Goal: Task Accomplishment & Management: Use online tool/utility

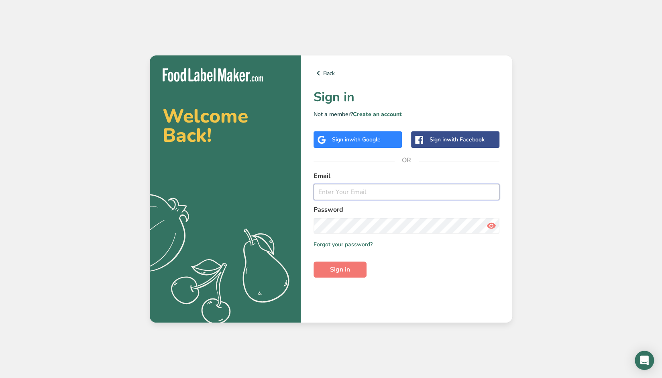
click at [374, 190] on input "email" at bounding box center [406, 192] width 186 height 16
paste input "[PERSON_NAME][EMAIL_ADDRESS][PERSON_NAME][PERSON_NAME][DOMAIN_NAME]"
type input "[PERSON_NAME][EMAIL_ADDRESS][PERSON_NAME][PERSON_NAME][DOMAIN_NAME]"
click at [348, 268] on span "Sign in" at bounding box center [340, 269] width 20 height 10
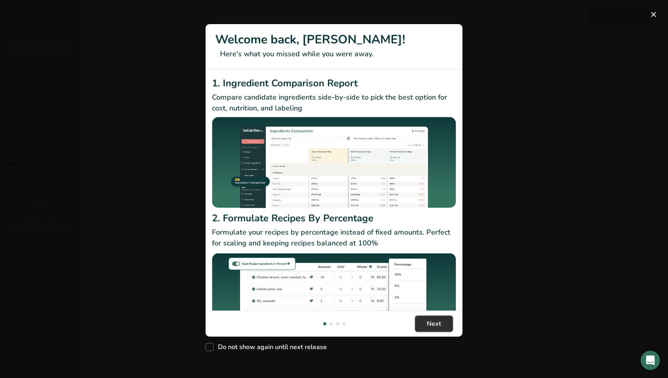
click at [452, 324] on button "Next" at bounding box center [434, 323] width 38 height 16
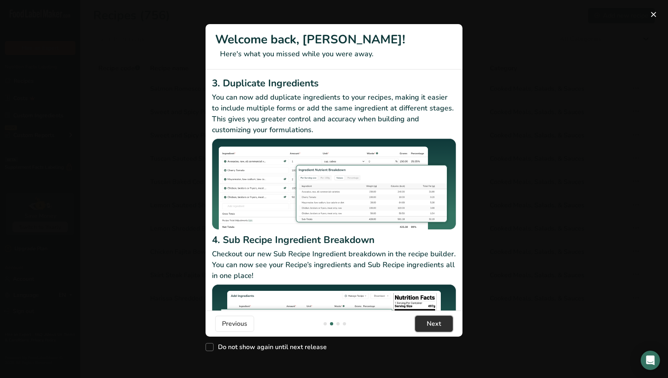
click at [452, 324] on button "Next" at bounding box center [434, 323] width 38 height 16
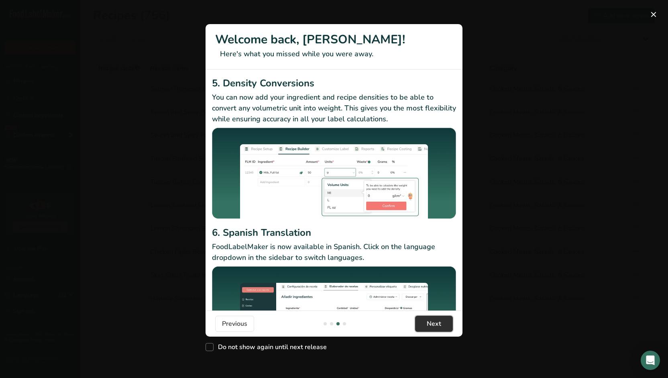
click at [452, 324] on button "Next" at bounding box center [434, 323] width 38 height 16
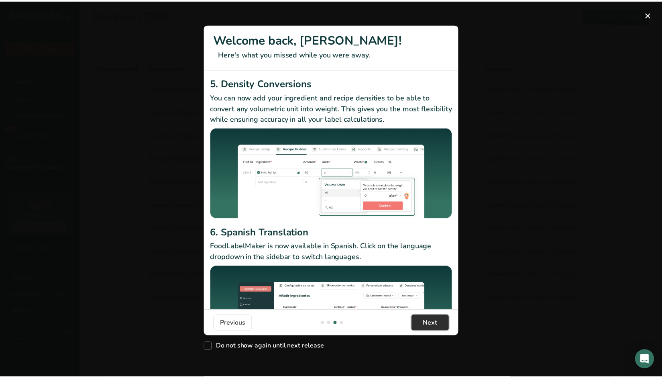
scroll to position [0, 770]
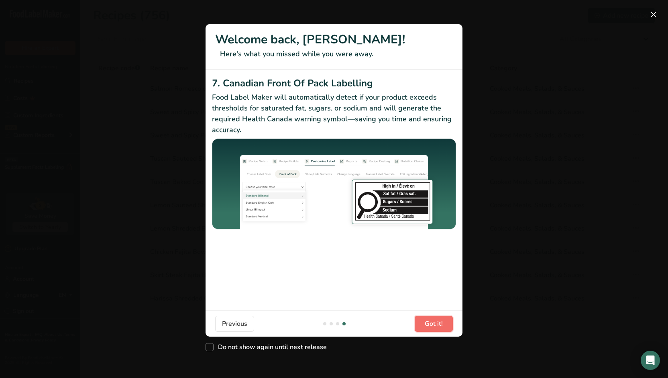
click at [452, 324] on button "Got it!" at bounding box center [434, 323] width 38 height 16
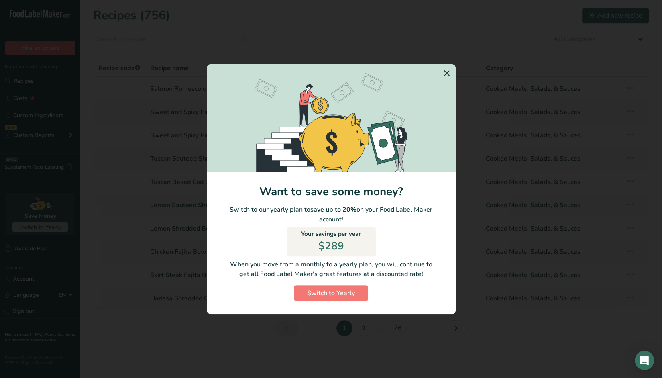
click at [449, 75] on icon "Switch to Yearly Modal" at bounding box center [447, 73] width 10 height 14
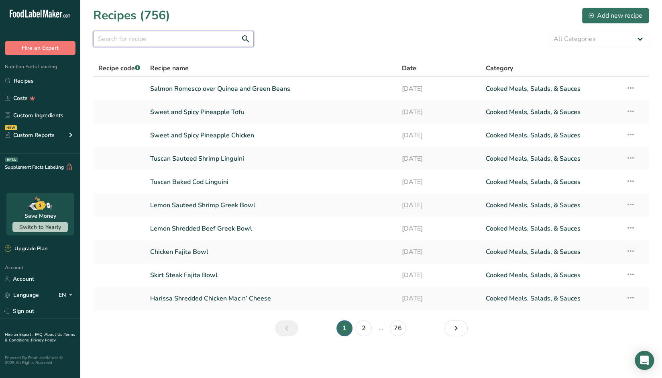
click at [220, 39] on input "text" at bounding box center [173, 39] width 161 height 16
paste input "Sweet and Spicy Pineapple Tofu"
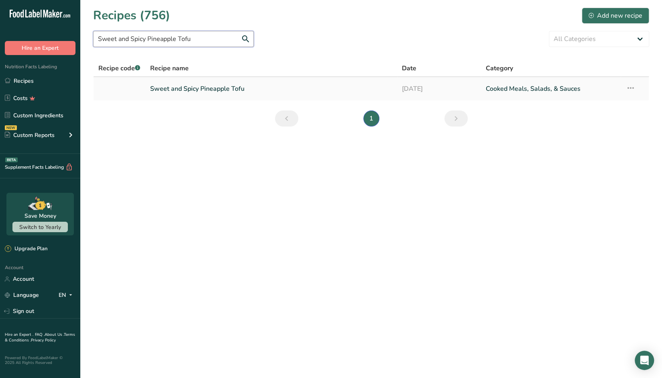
type input "Sweet and Spicy Pineapple Tofu"
click at [219, 88] on link "Sweet and Spicy Pineapple Tofu" at bounding box center [271, 88] width 242 height 17
